Goal: Information Seeking & Learning: Learn about a topic

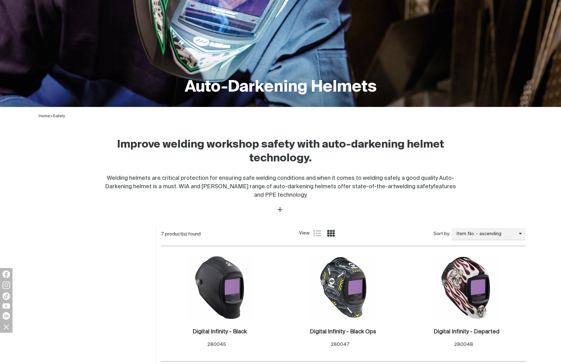
scroll to position [154, 0]
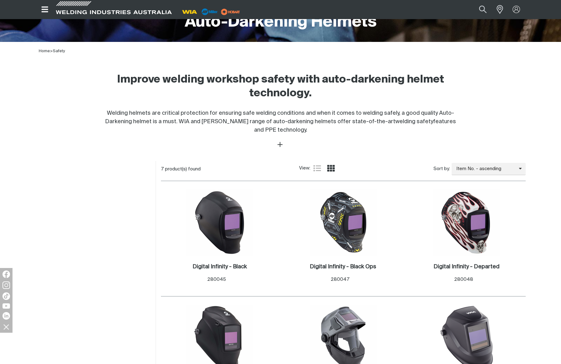
click at [112, 238] on div at bounding box center [93, 344] width 125 height 367
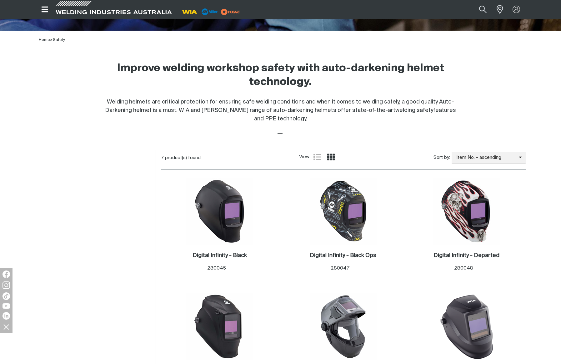
scroll to position [166, 0]
click at [118, 202] on div at bounding box center [93, 333] width 125 height 367
click at [106, 221] on div at bounding box center [93, 333] width 125 height 367
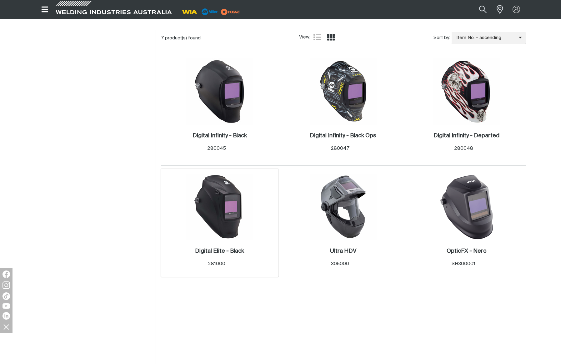
scroll to position [330, 0]
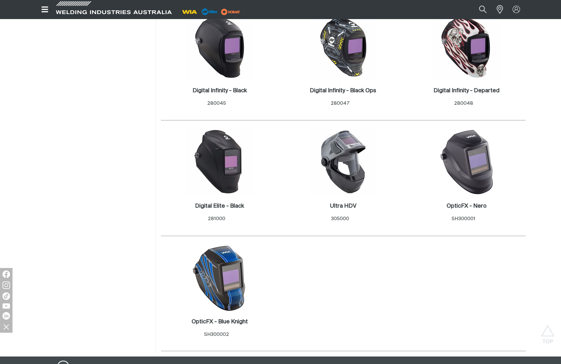
click at [99, 192] on div at bounding box center [93, 168] width 125 height 367
click at [92, 159] on div at bounding box center [93, 168] width 125 height 367
click at [339, 166] on img at bounding box center [343, 161] width 67 height 67
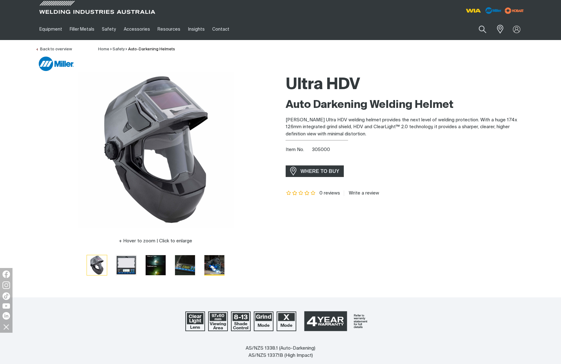
click at [222, 264] on img "Go to slide 5" at bounding box center [214, 265] width 20 height 20
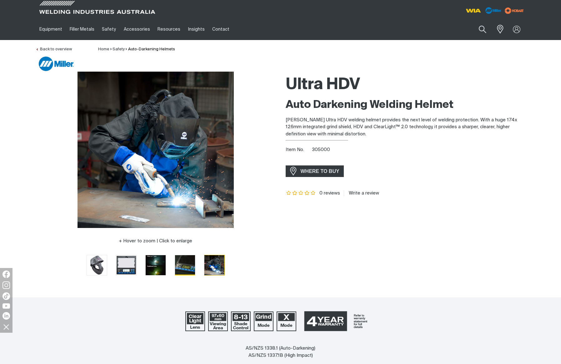
click at [192, 267] on img "Go to slide 4" at bounding box center [185, 265] width 20 height 20
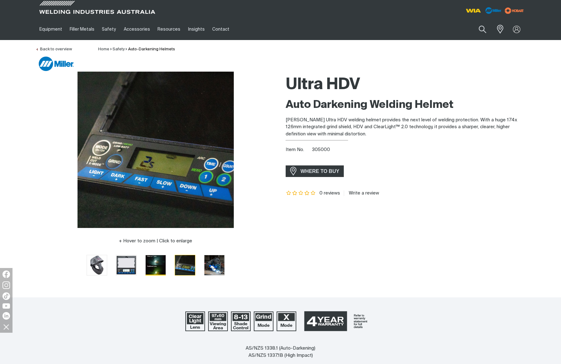
click at [157, 267] on img "Go to slide 3" at bounding box center [156, 265] width 20 height 20
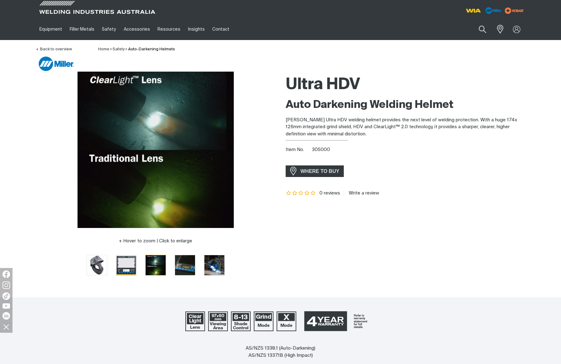
click at [130, 266] on img "Go to slide 2" at bounding box center [126, 265] width 20 height 20
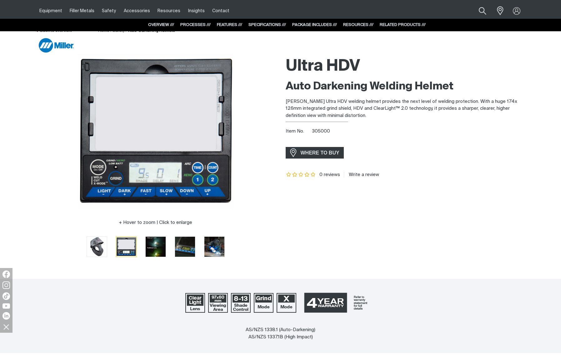
scroll to position [18, 0]
click at [508, 230] on div "Ultra HDV Auto Darkening Welding Helmet [PERSON_NAME] Ultra HDV welding helmet …" at bounding box center [406, 159] width 240 height 212
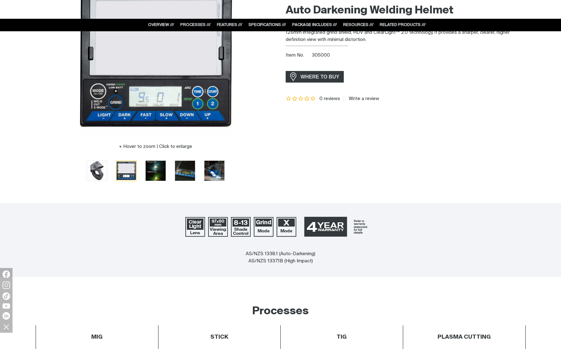
scroll to position [96, 0]
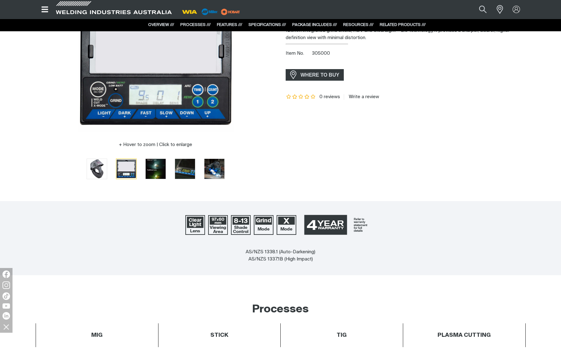
click at [279, 229] on img at bounding box center [287, 225] width 22 height 22
click at [281, 228] on img at bounding box center [287, 225] width 22 height 22
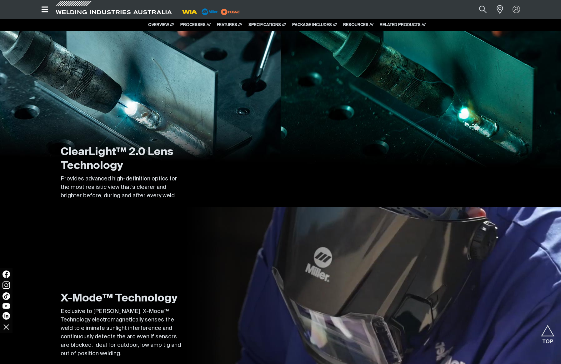
scroll to position [1311, 0]
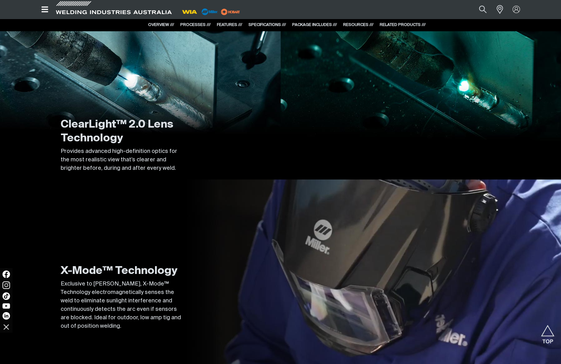
drag, startPoint x: 317, startPoint y: 124, endPoint x: 318, endPoint y: 172, distance: 48.2
click at [317, 124] on div "ClearLight™ 2.0 Lens Technology Provides advanced high-definition optics for th…" at bounding box center [281, 60] width 490 height 237
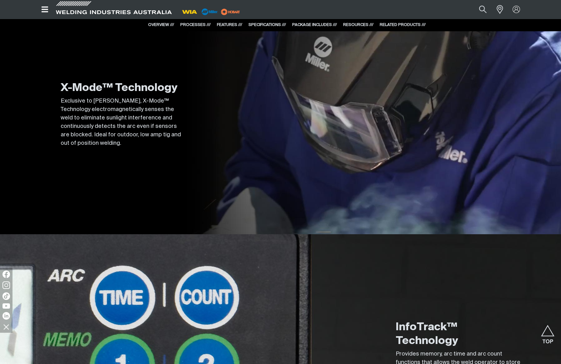
scroll to position [1660, 0]
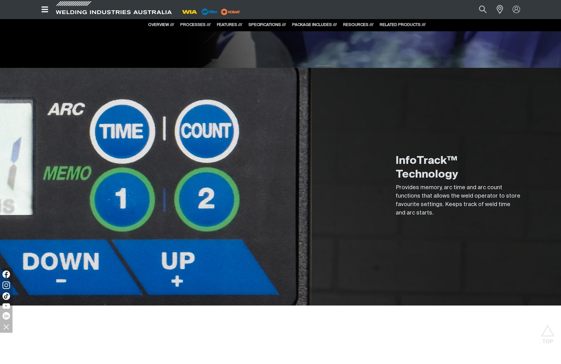
click at [367, 175] on div "InfoTrack™ Technology Provides memory, arc time and arc count functions that al…" at bounding box center [281, 186] width 490 height 237
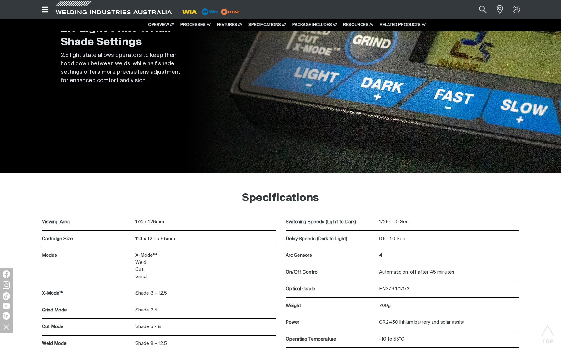
scroll to position [2034, 0]
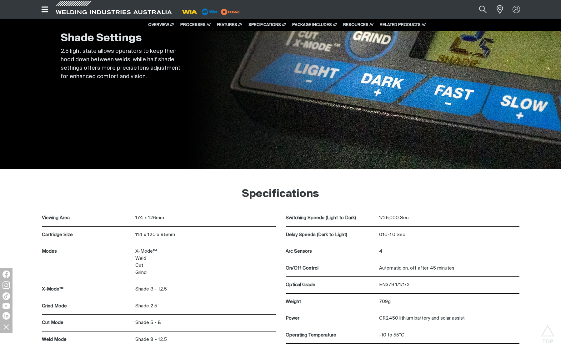
click at [211, 191] on h2 "Specifications" at bounding box center [281, 194] width 490 height 14
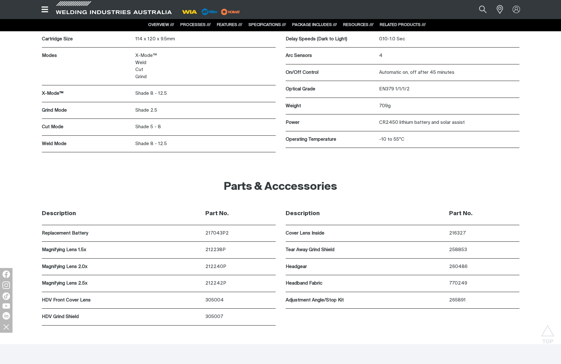
scroll to position [2211, 0]
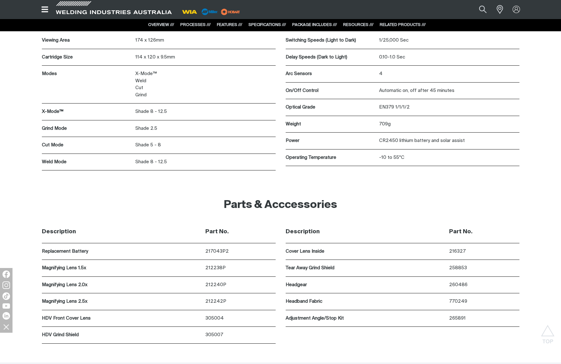
click at [461, 207] on h2 "Parts & Acccessories" at bounding box center [281, 205] width 490 height 14
